Goal: Transaction & Acquisition: Subscribe to service/newsletter

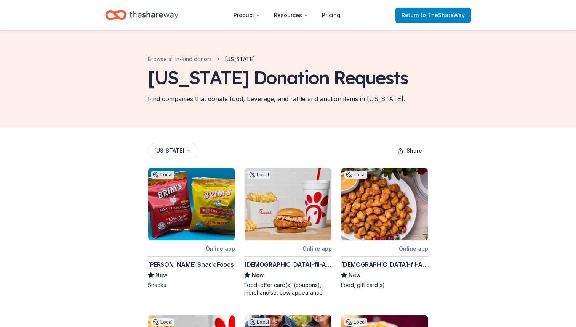
click at [411, 14] on span "Return to TheShareWay" at bounding box center [433, 15] width 63 height 9
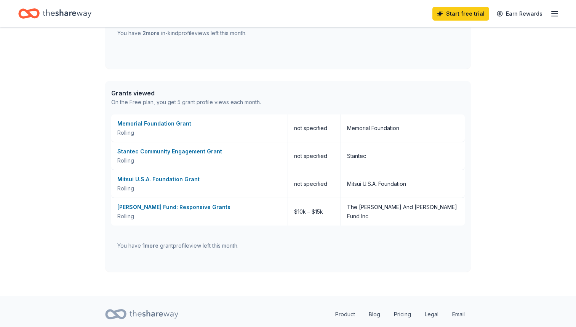
scroll to position [375, 0]
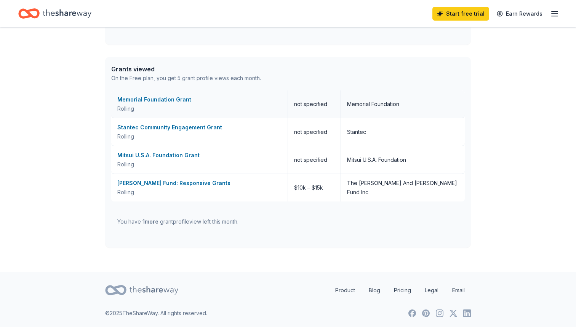
click at [149, 104] on div "Memorial Foundation Grant" at bounding box center [199, 99] width 164 height 9
click at [177, 164] on div "Rolling" at bounding box center [199, 164] width 164 height 9
click at [168, 184] on div "[PERSON_NAME] Fund: Responsive Grants" at bounding box center [199, 182] width 164 height 9
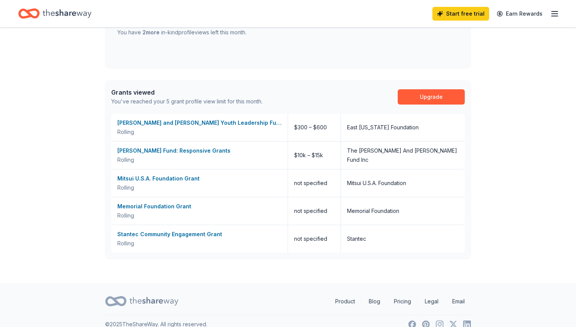
scroll to position [362, 0]
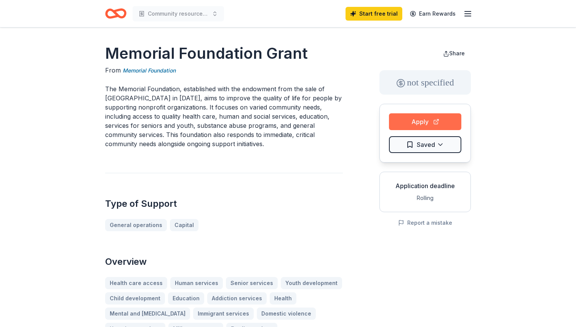
click at [404, 123] on button "Apply" at bounding box center [425, 121] width 72 height 17
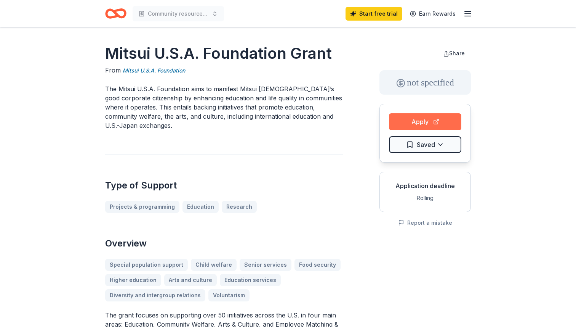
click at [431, 121] on button "Apply" at bounding box center [425, 121] width 72 height 17
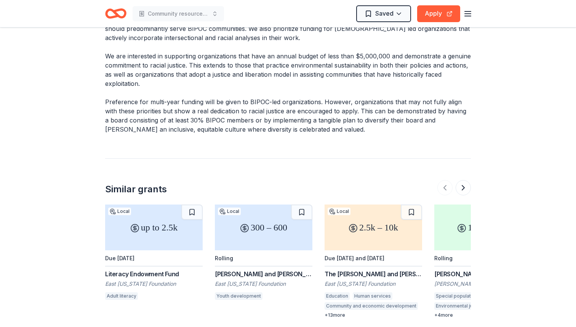
scroll to position [1385, 0]
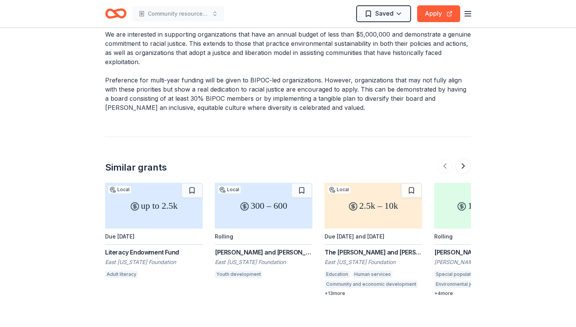
click at [265, 183] on div "300 – 600" at bounding box center [264, 206] width 98 height 46
click at [373, 183] on div "2.5k – 10k" at bounding box center [374, 206] width 98 height 46
click at [465, 158] on button at bounding box center [463, 165] width 15 height 15
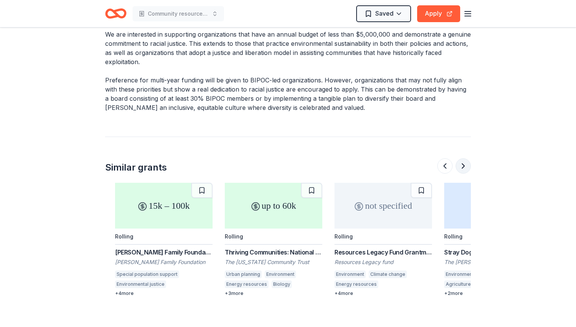
scroll to position [0, 329]
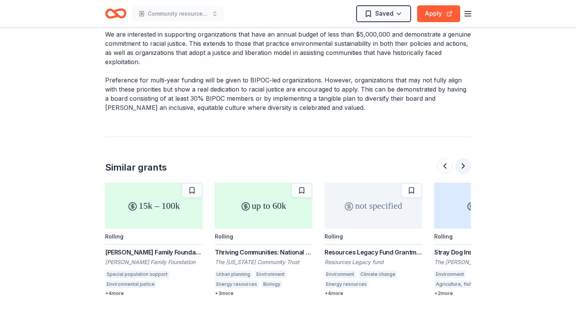
click at [462, 158] on button at bounding box center [463, 165] width 15 height 15
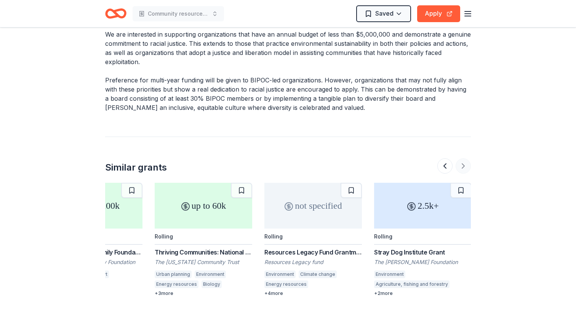
scroll to position [0, 390]
click at [462, 158] on div at bounding box center [454, 165] width 34 height 15
click at [443, 158] on button at bounding box center [444, 165] width 15 height 15
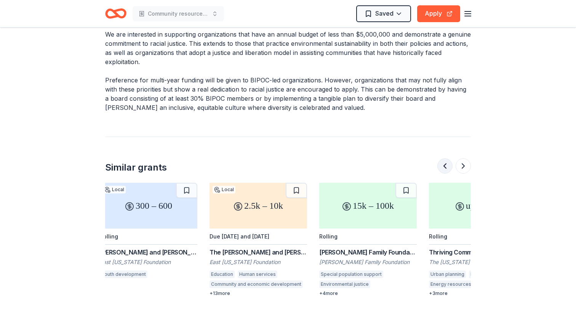
scroll to position [0, 110]
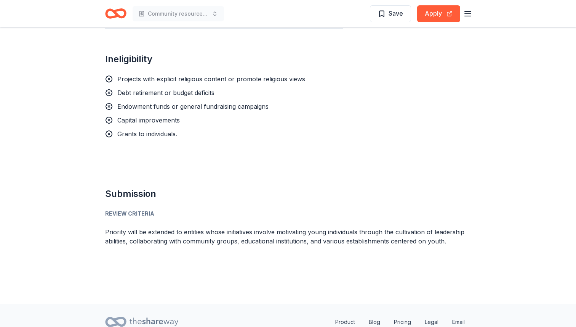
scroll to position [797, 0]
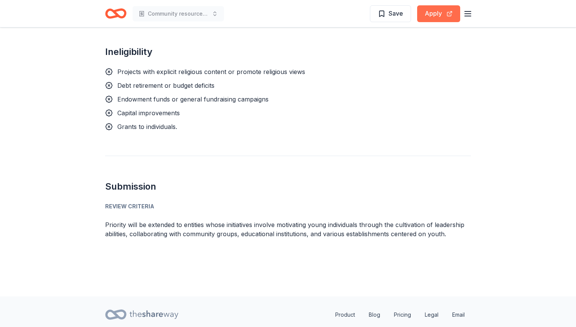
click at [438, 15] on button "Apply" at bounding box center [438, 13] width 43 height 17
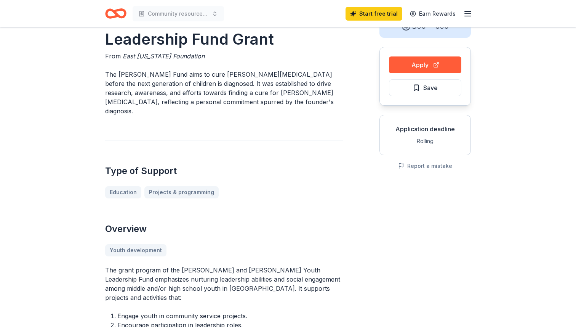
scroll to position [0, 0]
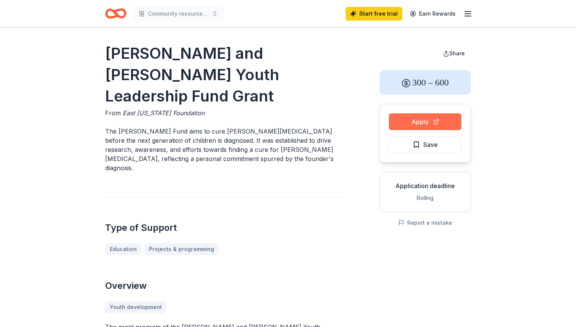
click at [421, 124] on button "Apply" at bounding box center [425, 121] width 72 height 17
click at [403, 118] on button "Apply" at bounding box center [425, 121] width 72 height 17
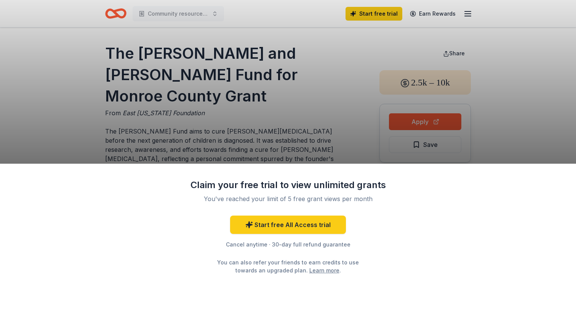
click at [337, 131] on div "Claim your free trial to view unlimited grants You've reached your limit of 5 f…" at bounding box center [288, 163] width 576 height 327
click at [348, 84] on div "Claim your free trial to view unlimited grants You've reached your limit of 5 f…" at bounding box center [288, 163] width 576 height 327
click at [442, 120] on div "Claim your free trial to view unlimited grants You've reached your limit of 5 f…" at bounding box center [288, 163] width 576 height 327
click at [321, 112] on div "Claim your free trial to view unlimited grants You've reached your limit of 5 f…" at bounding box center [288, 163] width 576 height 327
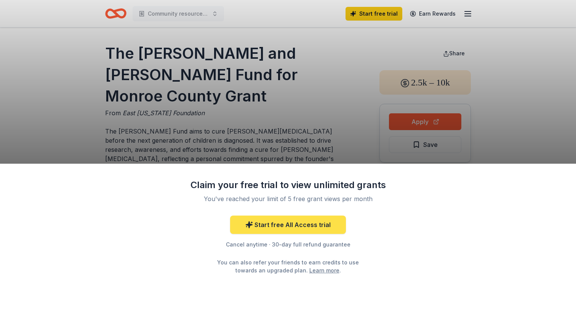
click at [297, 225] on link "Start free All Access trial" at bounding box center [288, 224] width 116 height 18
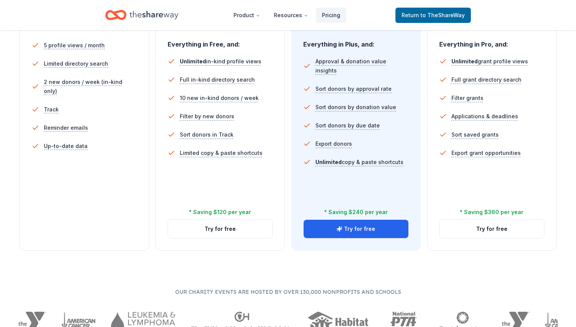
scroll to position [235, 0]
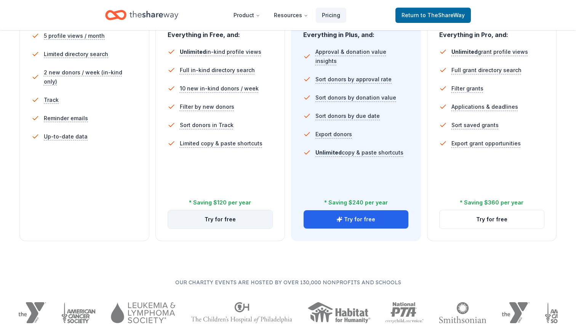
click at [222, 221] on button "Try for free" at bounding box center [220, 219] width 105 height 18
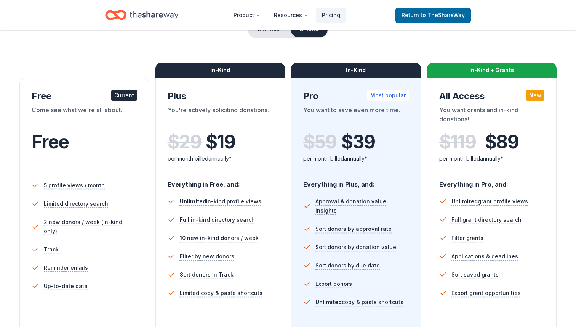
scroll to position [85, 0]
